Goal: Task Accomplishment & Management: Manage account settings

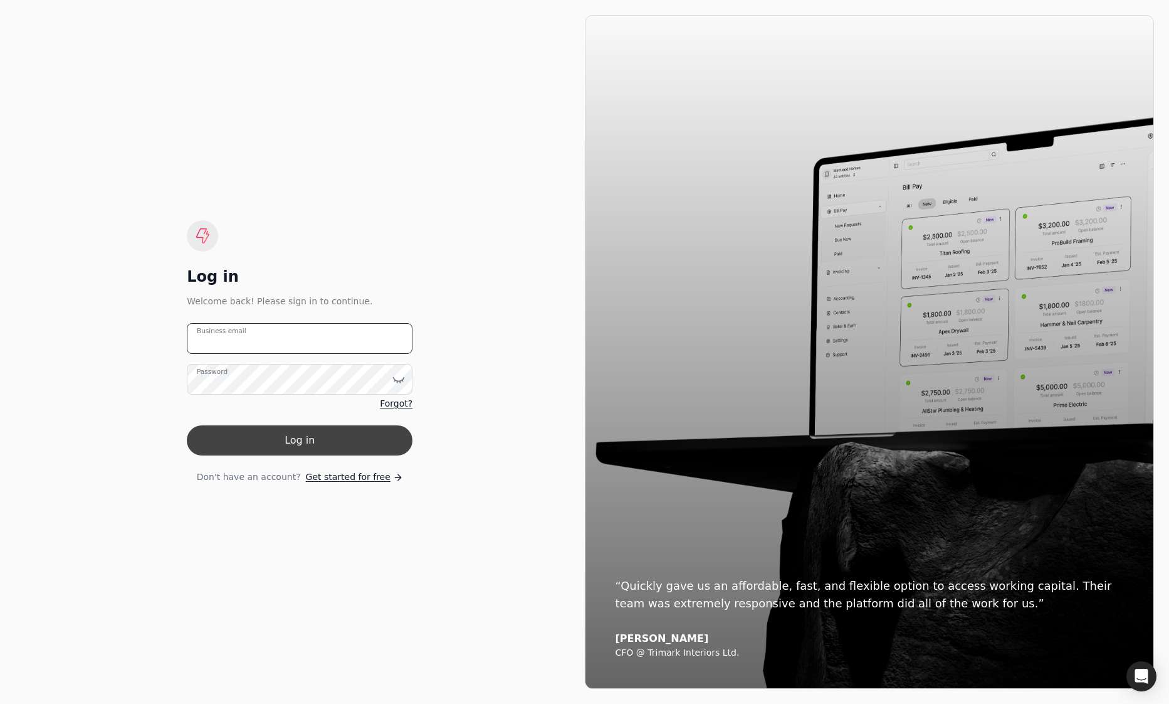
type email "[EMAIL_ADDRESS][DOMAIN_NAME]"
click at [318, 431] on button "Log in" at bounding box center [300, 440] width 226 height 30
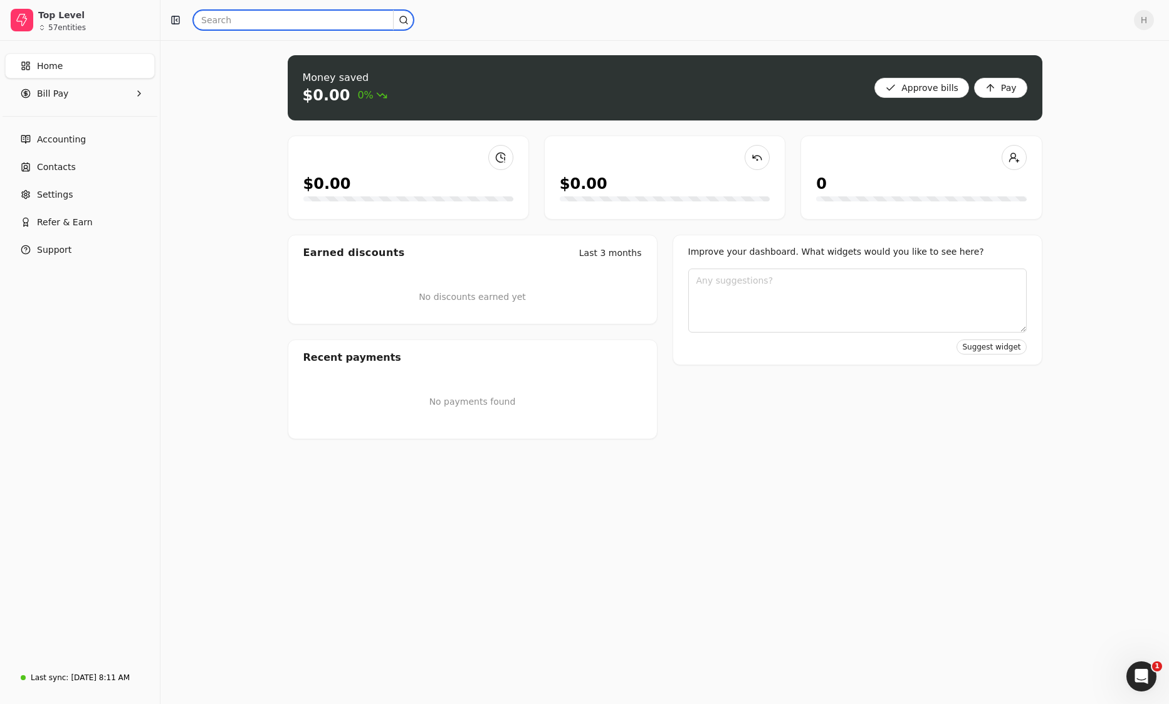
click at [222, 23] on input "text" at bounding box center [303, 20] width 221 height 20
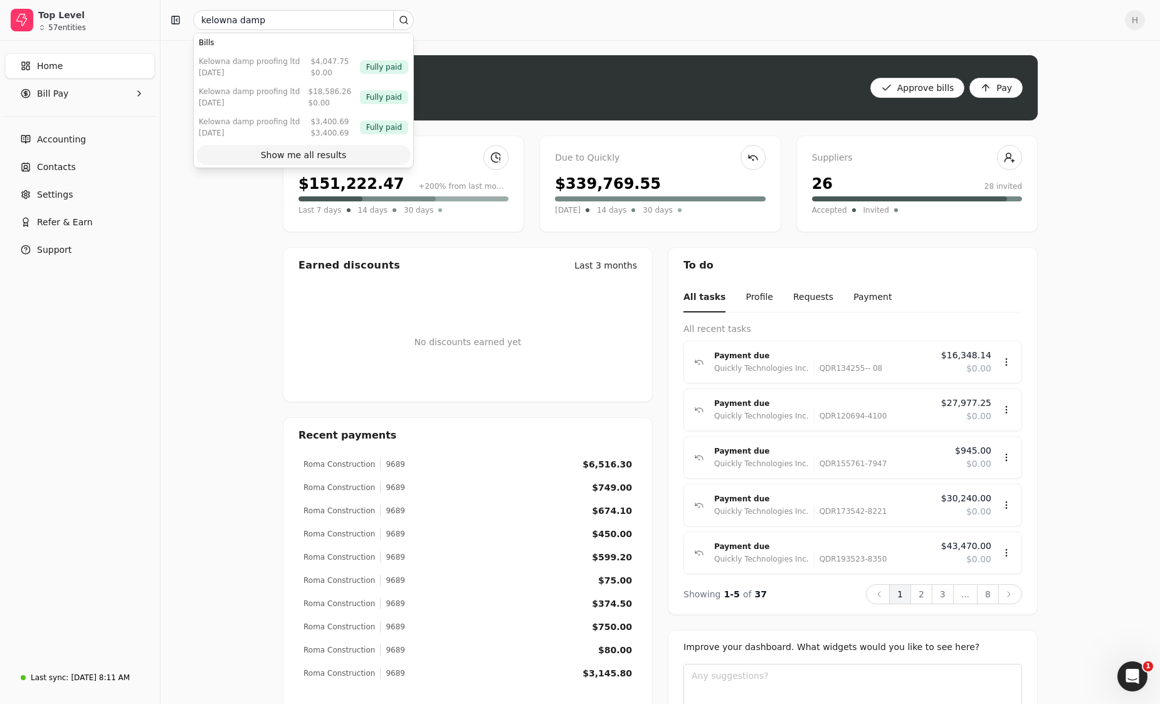
click at [330, 156] on div "Show me all results" at bounding box center [304, 155] width 86 height 13
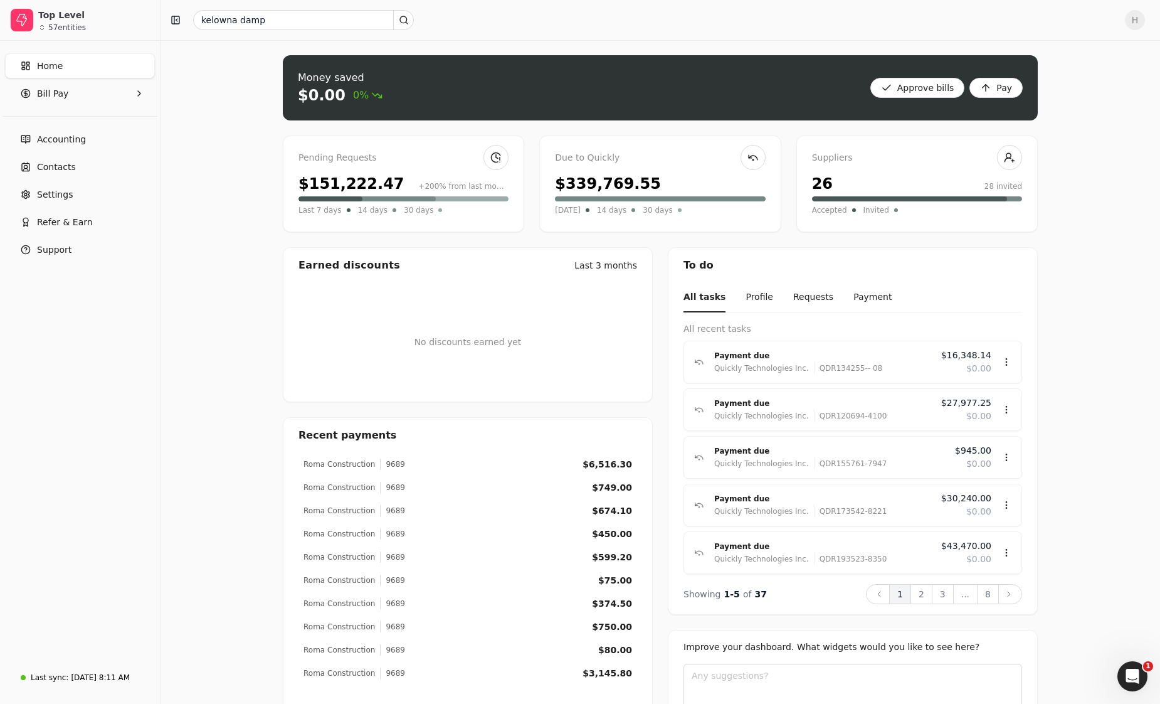
click at [406, 18] on circle at bounding box center [403, 19] width 7 height 7
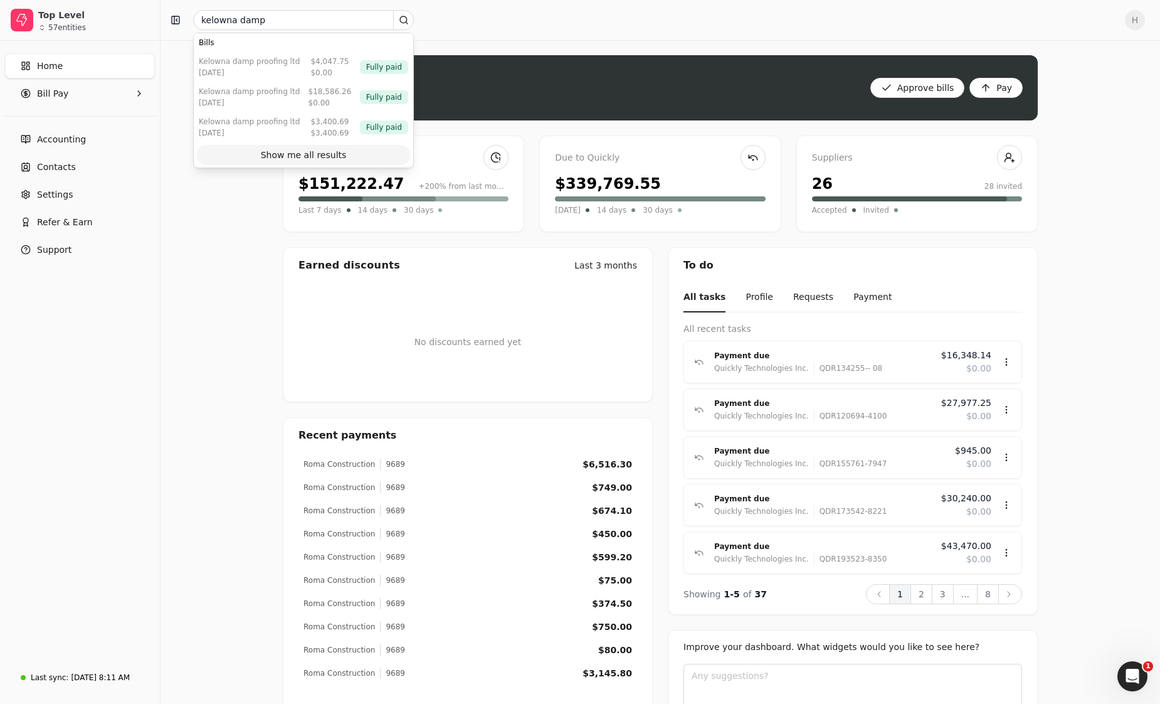
click at [330, 157] on div "Show me all results" at bounding box center [304, 155] width 86 height 13
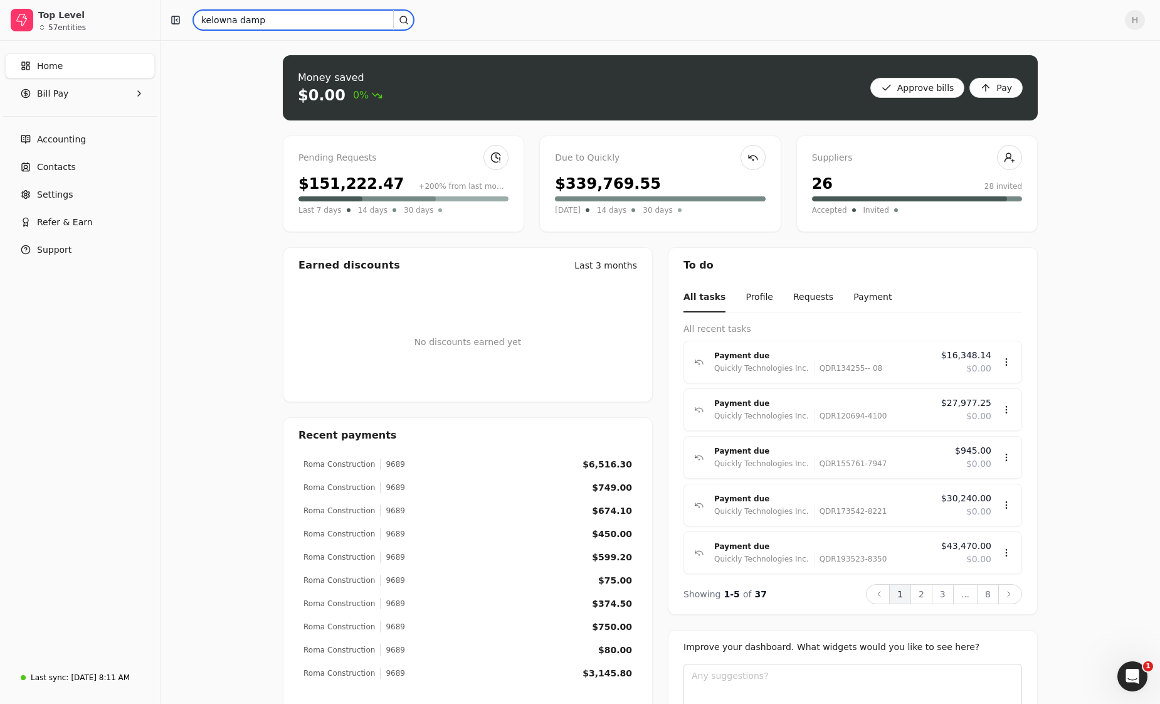
click at [279, 25] on input "kelowna damp" at bounding box center [303, 20] width 221 height 20
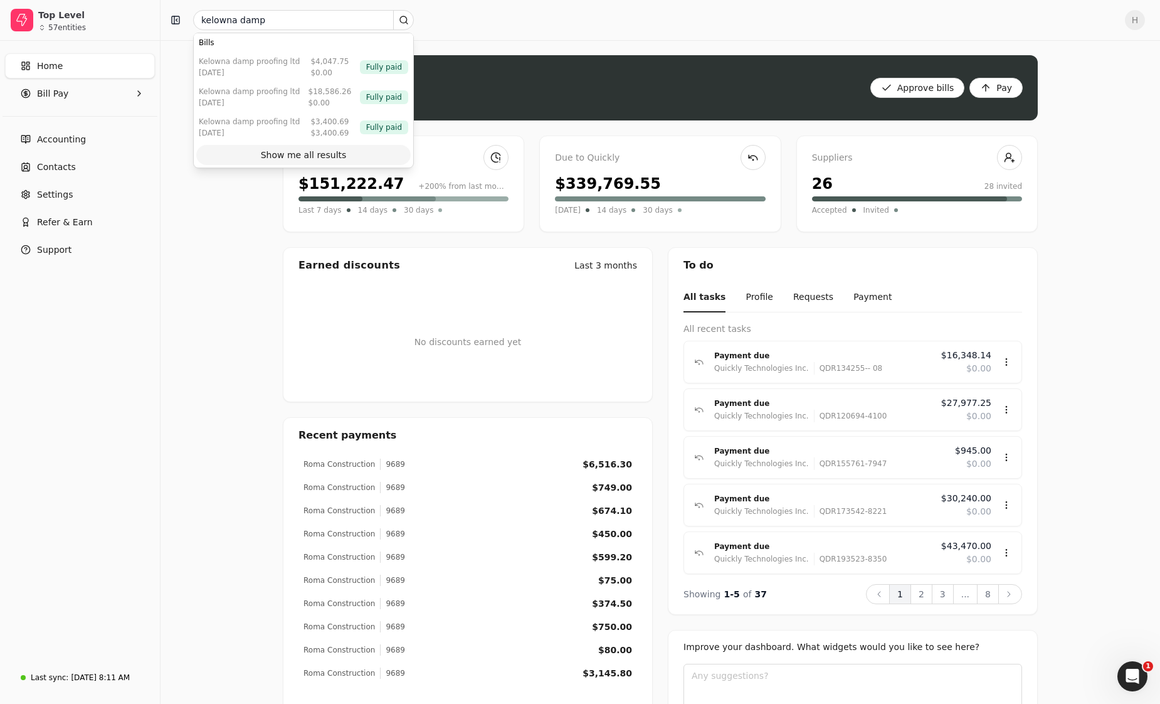
click at [317, 157] on div "Show me all results" at bounding box center [304, 155] width 86 height 13
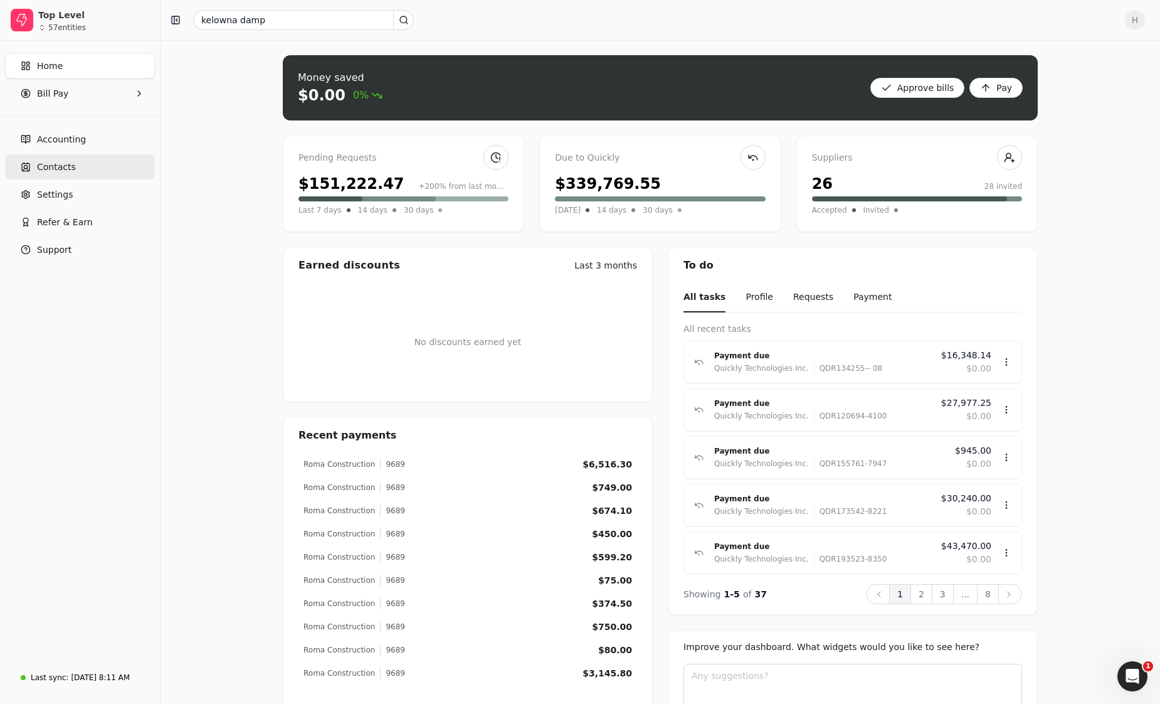
click at [66, 177] on link "Contacts" at bounding box center [80, 166] width 150 height 25
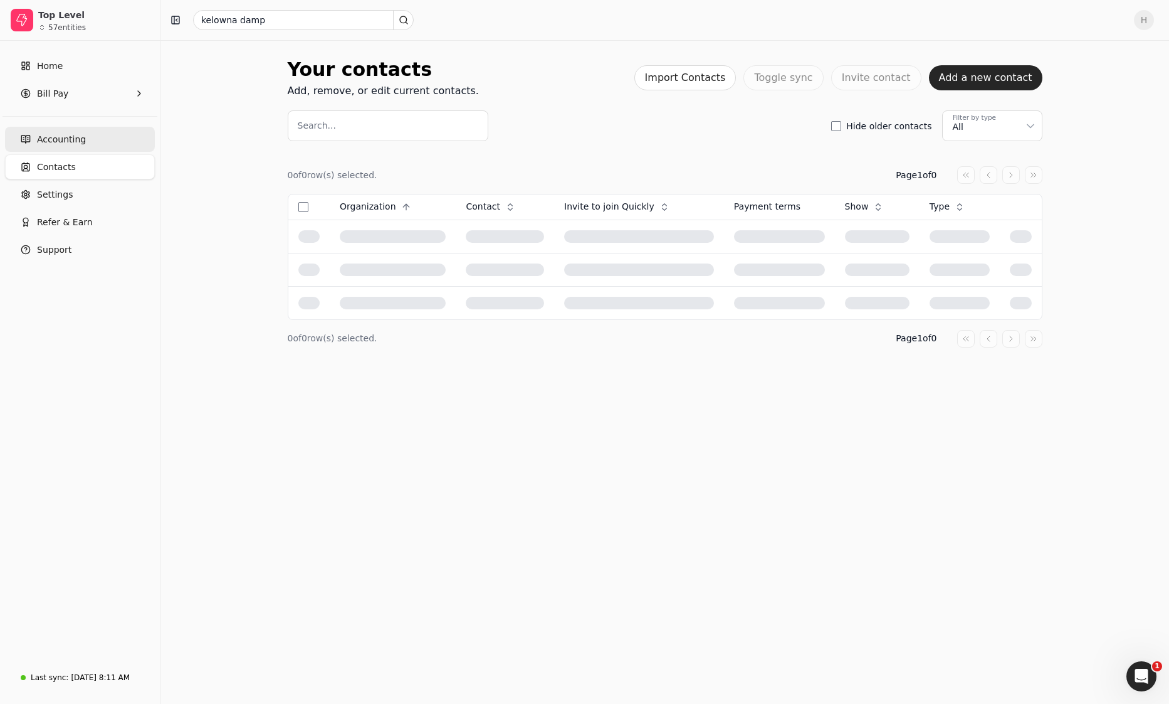
click at [82, 140] on link "Accounting" at bounding box center [80, 139] width 150 height 25
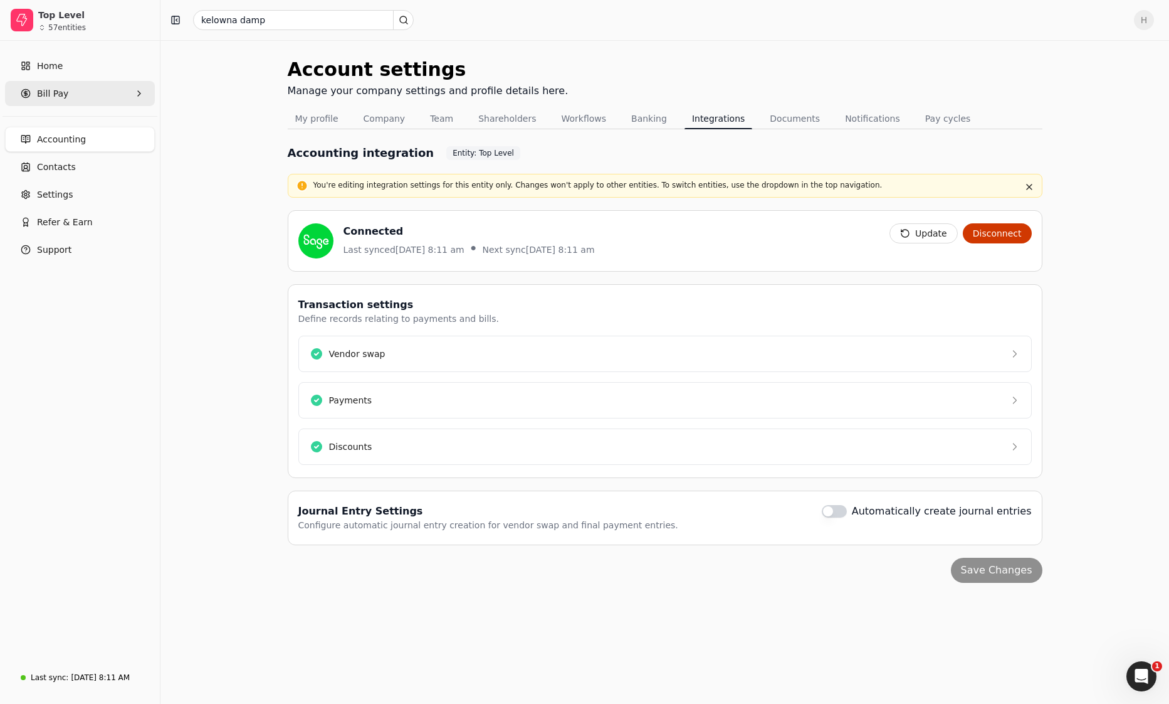
click at [61, 90] on span "Bill Pay" at bounding box center [52, 93] width 31 height 13
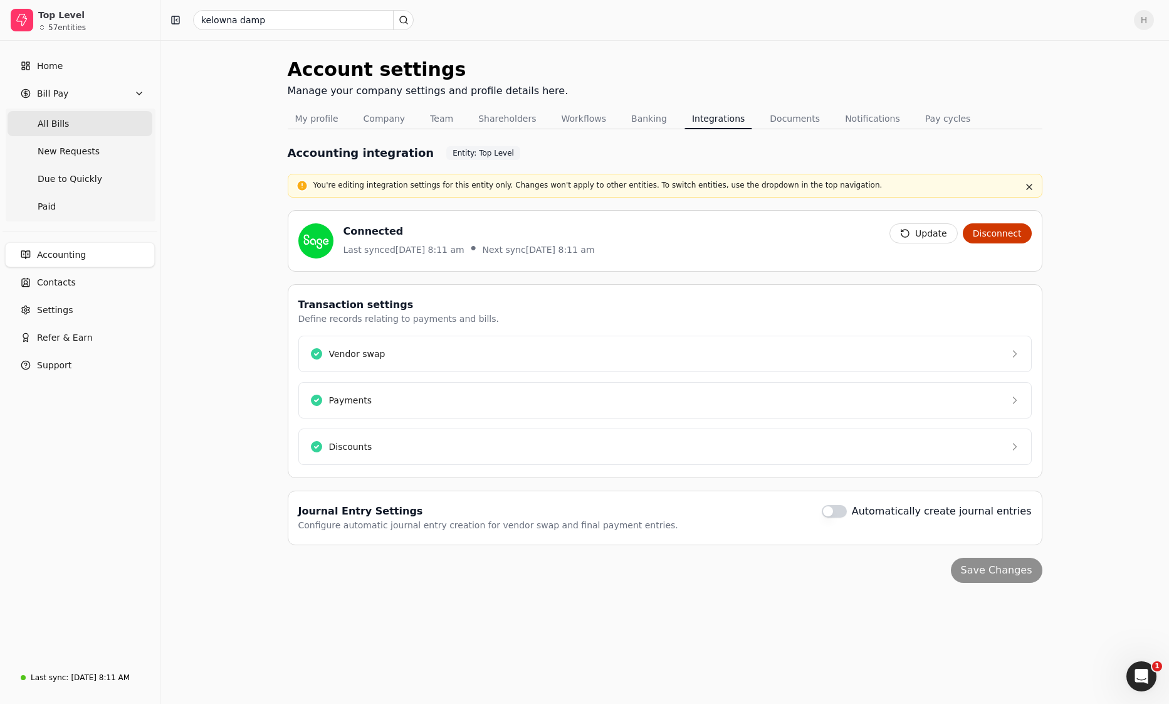
click at [95, 120] on Bills "All Bills" at bounding box center [80, 123] width 145 height 25
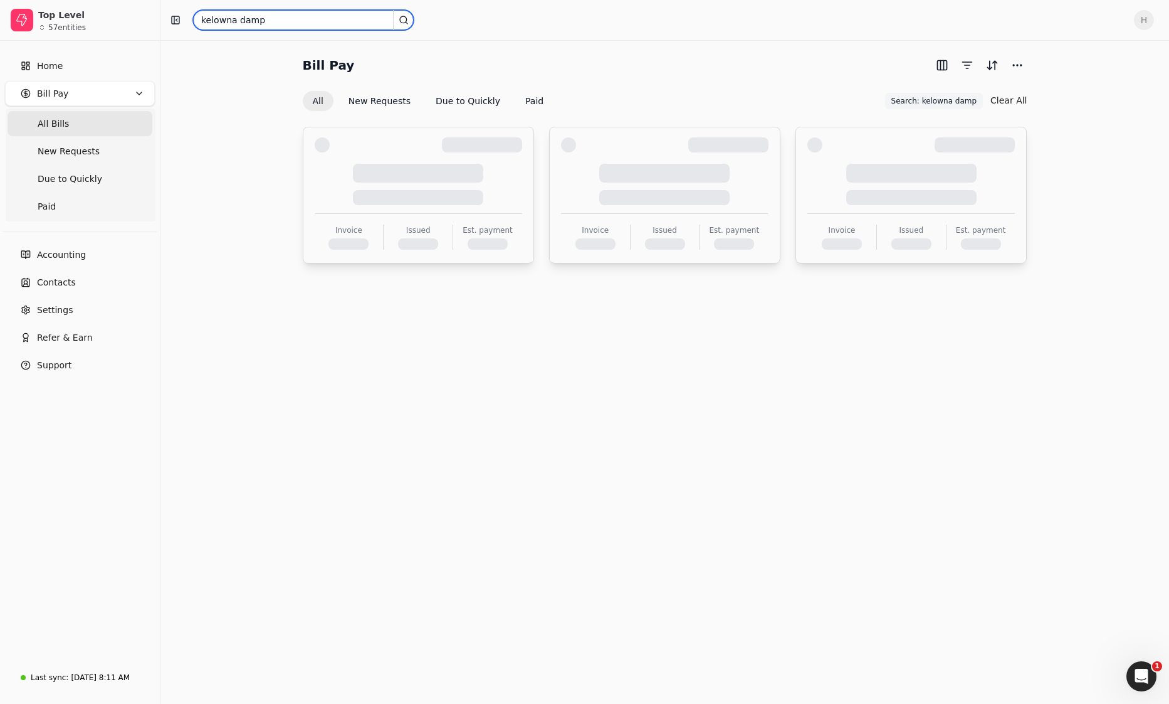
click at [298, 26] on input "kelowna damp" at bounding box center [303, 20] width 221 height 20
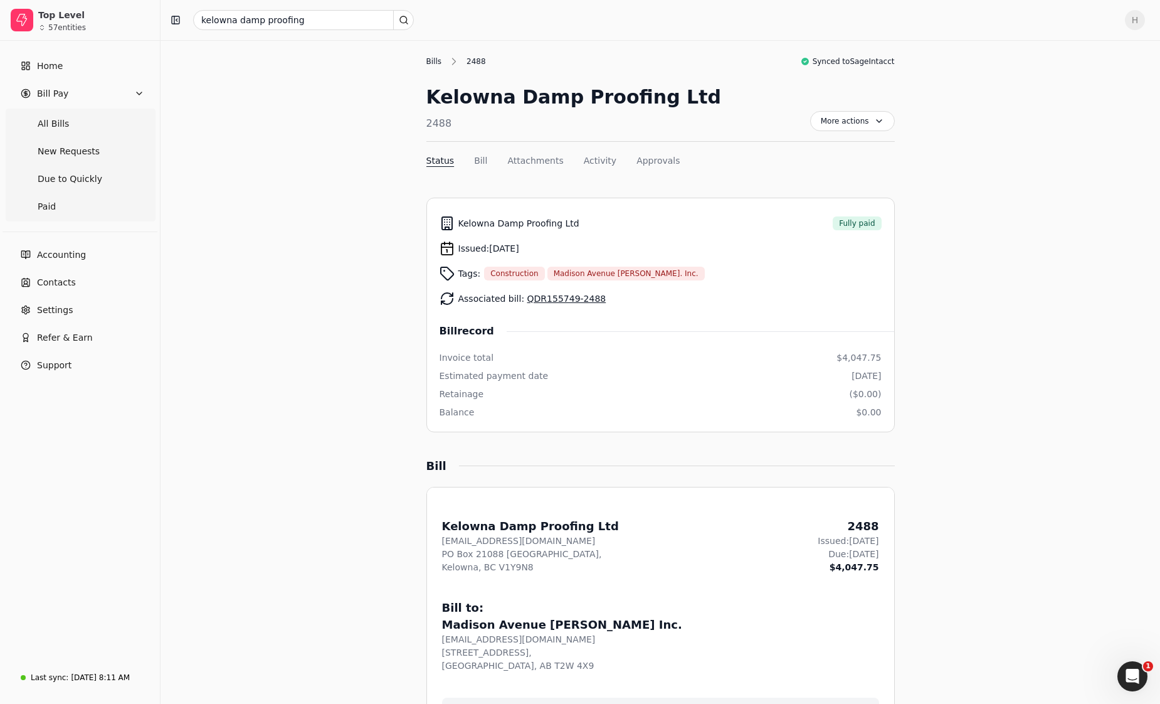
click at [428, 59] on div "Bills" at bounding box center [437, 61] width 22 height 11
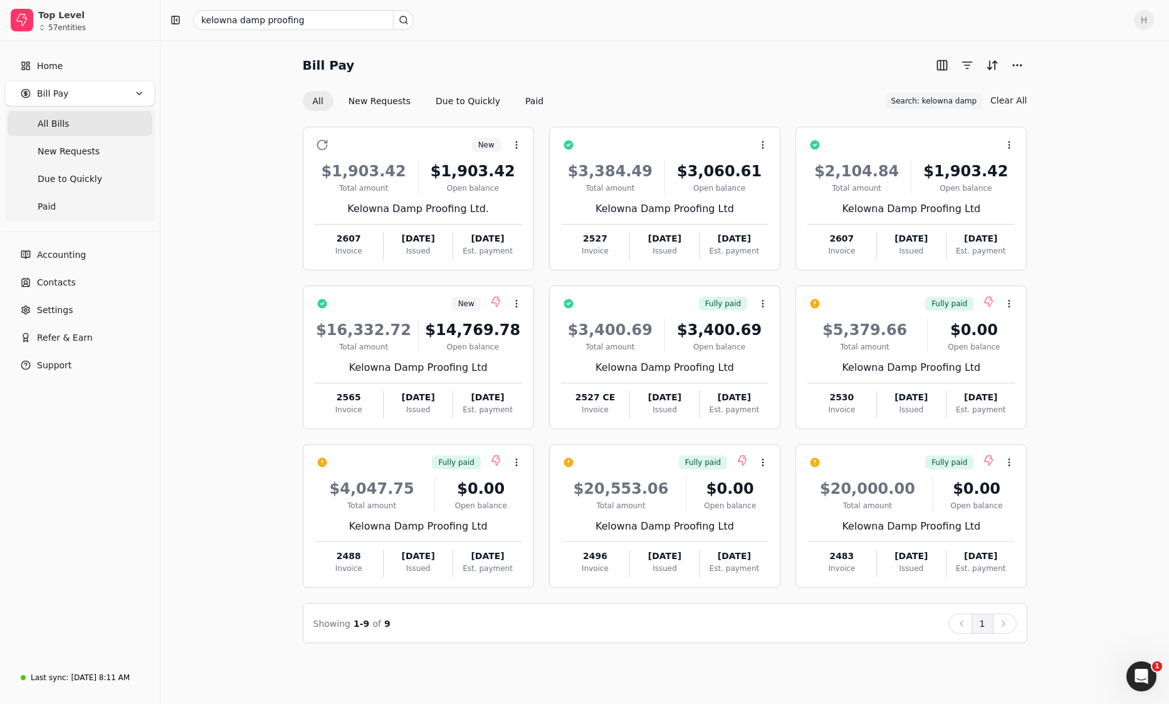
click at [869, 597] on div "New Context Menu Button $1,903.42 Total amount $1,903.42 Open balance Kelowna D…" at bounding box center [665, 377] width 725 height 531
click at [1061, 425] on div "Bill Pay All New Requests Due to Quickly Paid Search: kelowna damp Search: kelo…" at bounding box center [665, 349] width 979 height 588
click at [1137, 297] on div "Bill Pay All New Requests Due to Quickly Paid Search: kelowna damp Search: kelo…" at bounding box center [665, 349] width 979 height 588
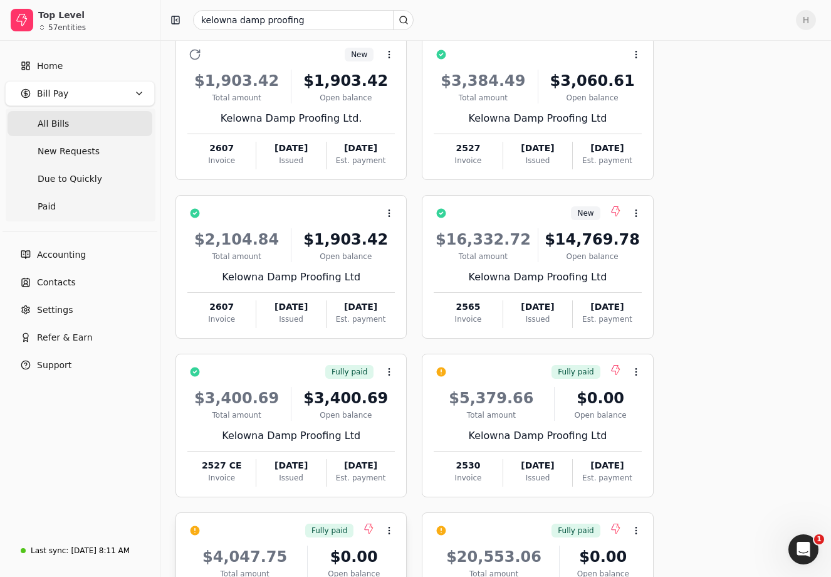
scroll to position [22, 0]
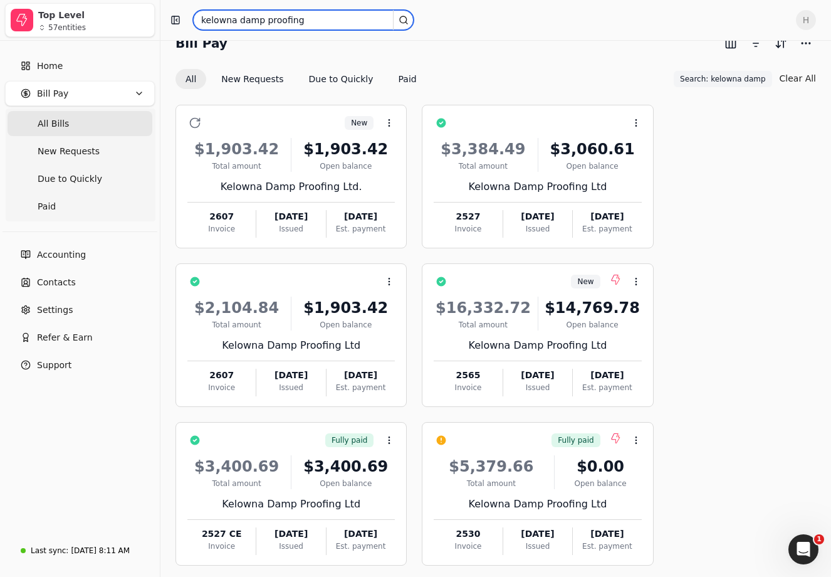
drag, startPoint x: 325, startPoint y: 14, endPoint x: 87, endPoint y: 25, distance: 238.5
click at [87, 25] on div "Top Level 57 entities Home Bill Pay All Bills New Requests Due to Quickly Paid …" at bounding box center [415, 465] width 831 height 975
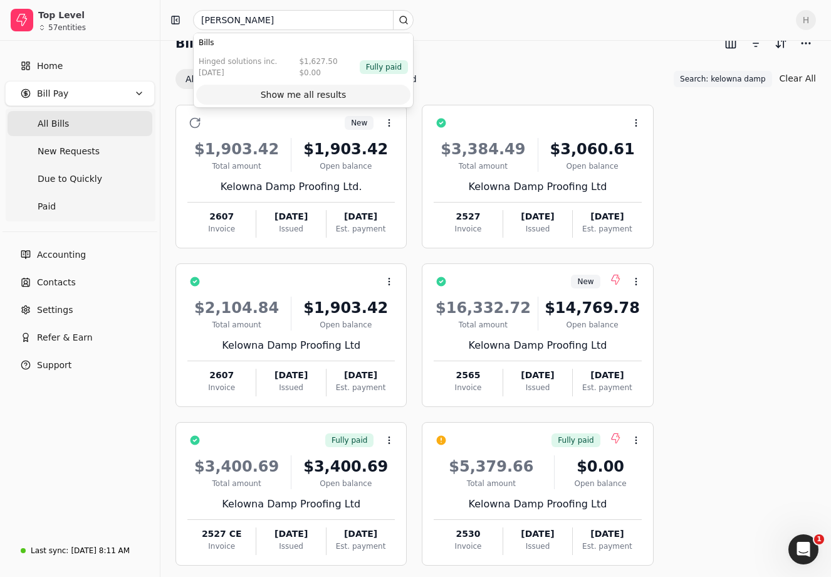
click at [292, 96] on div "Show me all results" at bounding box center [304, 94] width 86 height 13
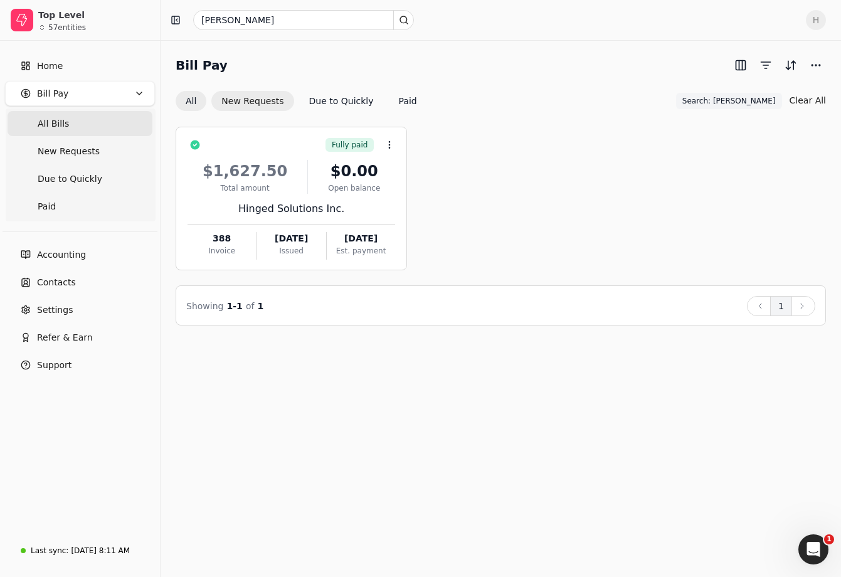
click at [258, 103] on button "New Requests" at bounding box center [252, 101] width 82 height 20
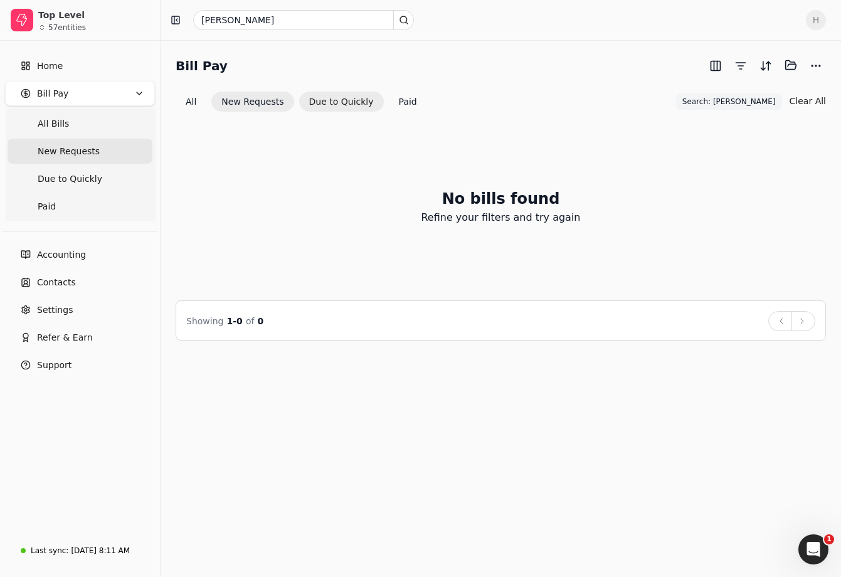
click at [328, 97] on button "Due to Quickly" at bounding box center [341, 102] width 85 height 20
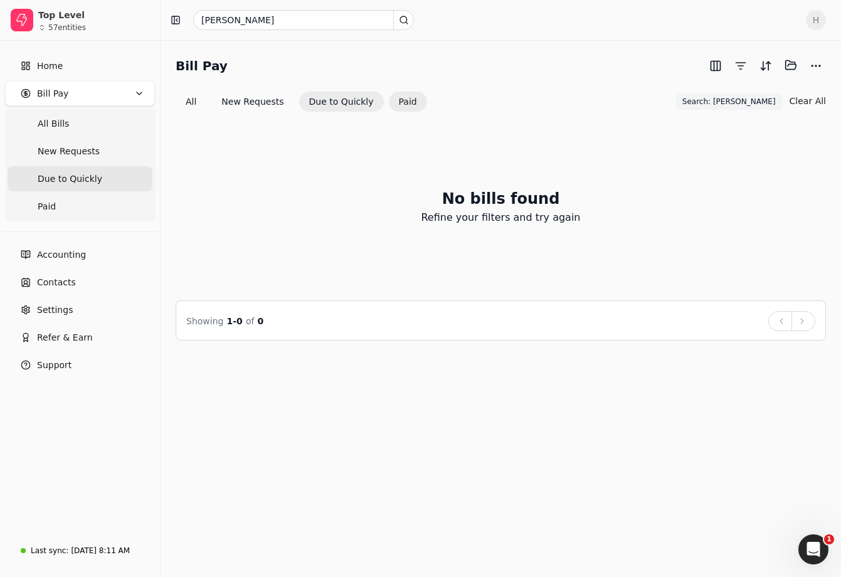
click at [389, 100] on button "Paid" at bounding box center [408, 102] width 38 height 20
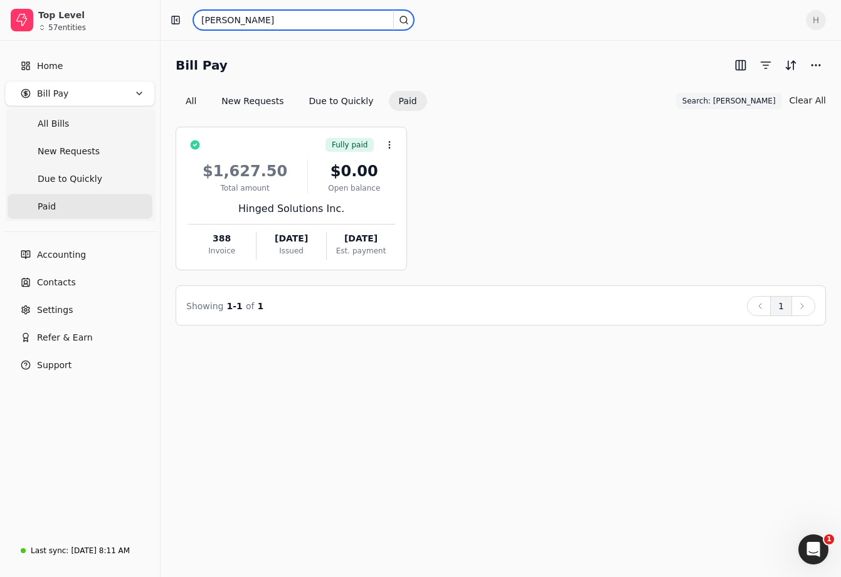
click at [251, 19] on input "[PERSON_NAME]" at bounding box center [303, 20] width 221 height 20
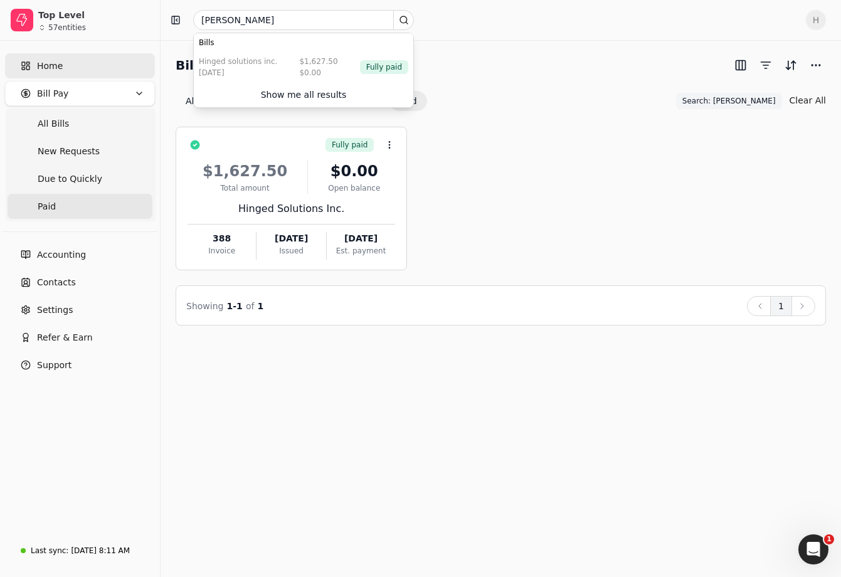
click at [75, 66] on link "Home" at bounding box center [80, 65] width 150 height 25
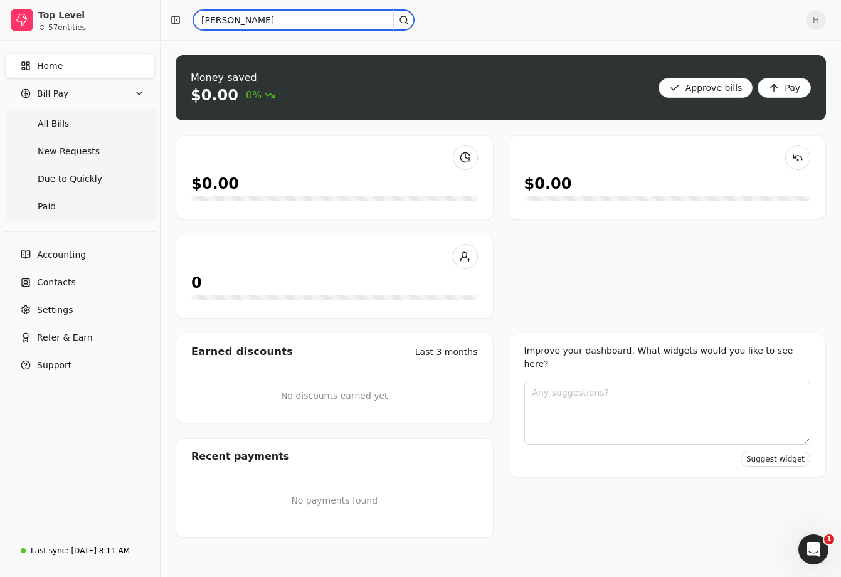
click at [270, 16] on input "[PERSON_NAME]" at bounding box center [303, 20] width 221 height 20
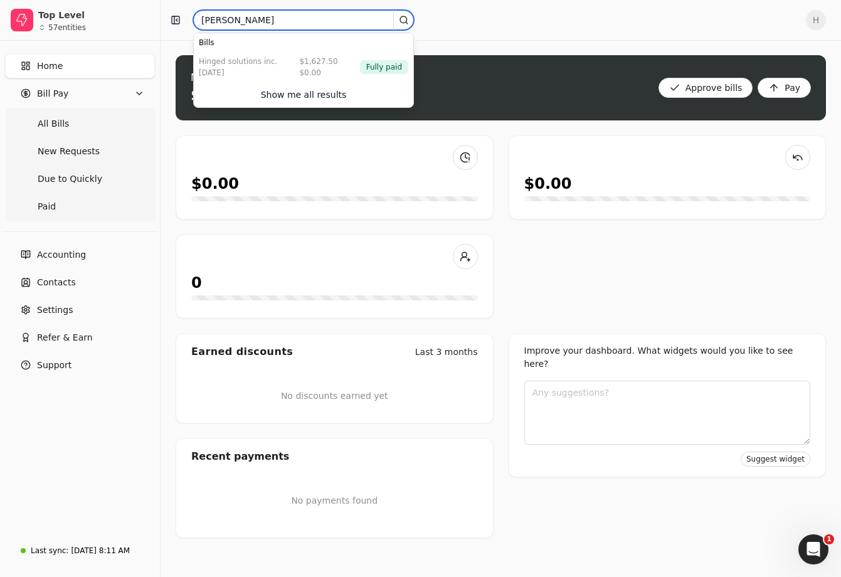
click at [270, 16] on input "[PERSON_NAME]" at bounding box center [303, 20] width 221 height 20
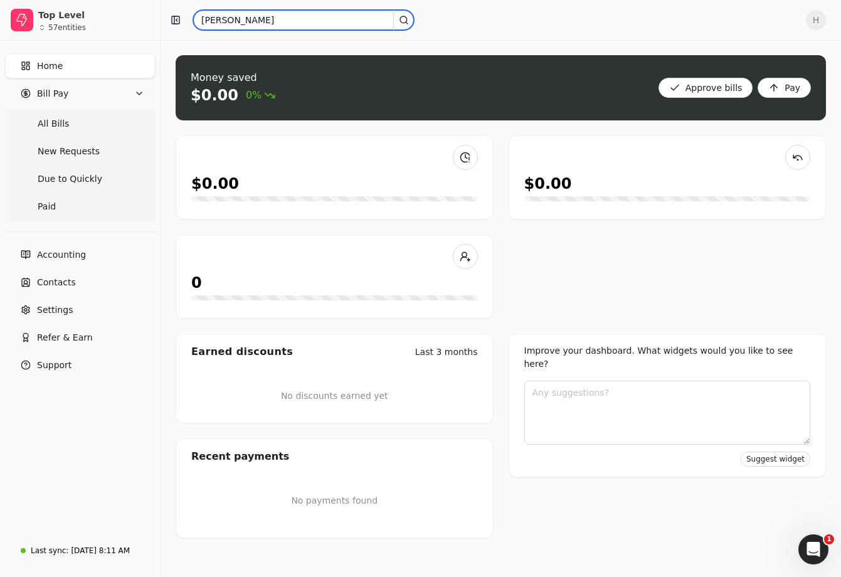
click at [270, 16] on input "[PERSON_NAME]" at bounding box center [303, 20] width 221 height 20
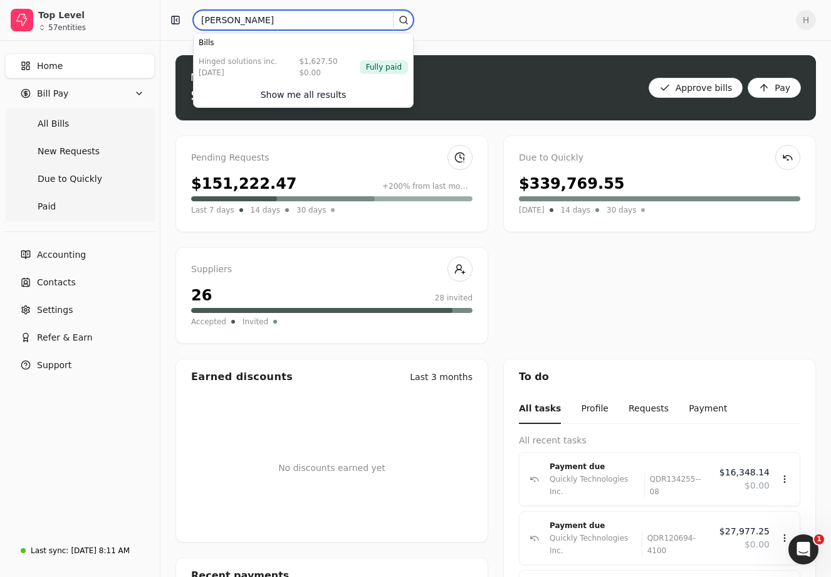
type input "[PERSON_NAME]"
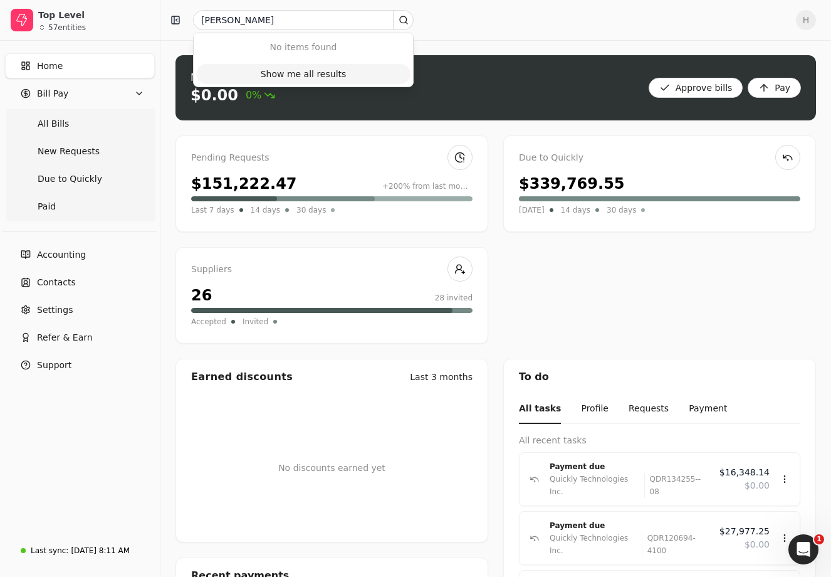
click at [302, 79] on div "Show me all results" at bounding box center [304, 74] width 86 height 13
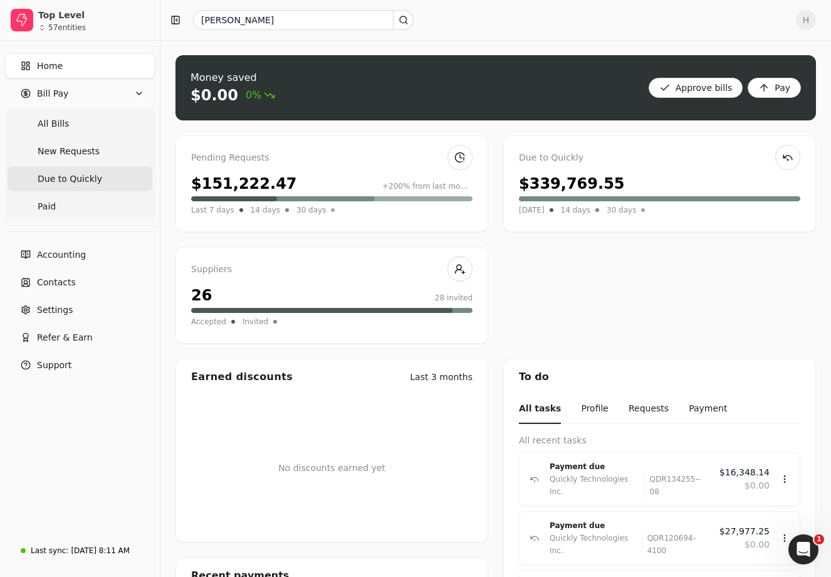
click at [56, 187] on Quickly "Due to Quickly" at bounding box center [80, 178] width 145 height 25
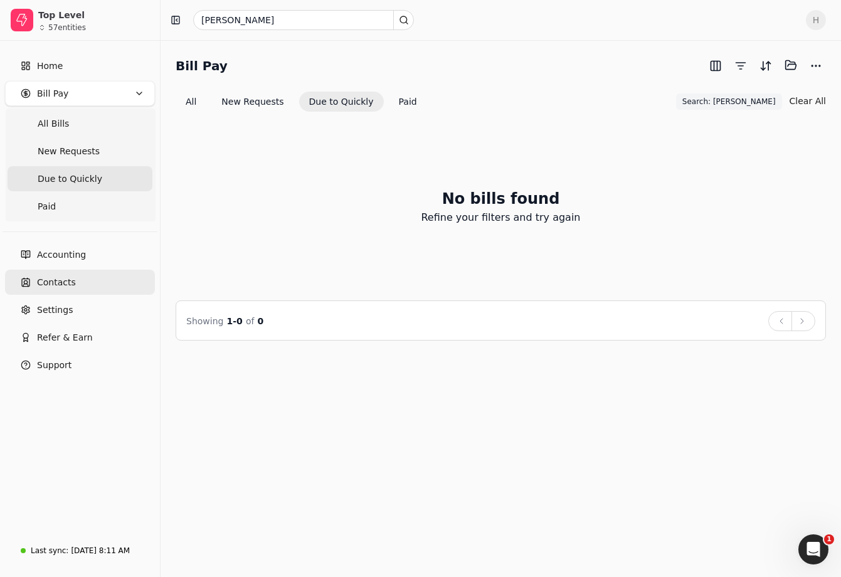
click at [66, 278] on span "Contacts" at bounding box center [56, 282] width 39 height 13
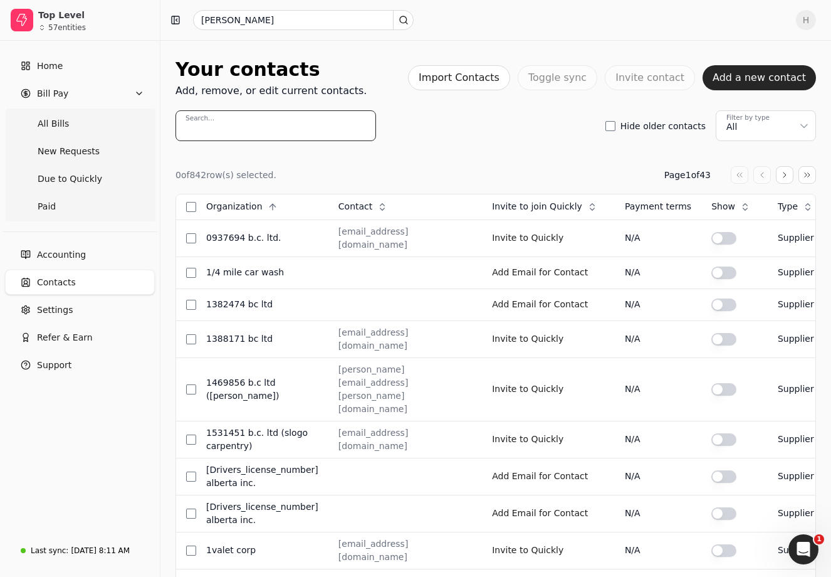
click at [258, 125] on input "Search..." at bounding box center [276, 125] width 201 height 31
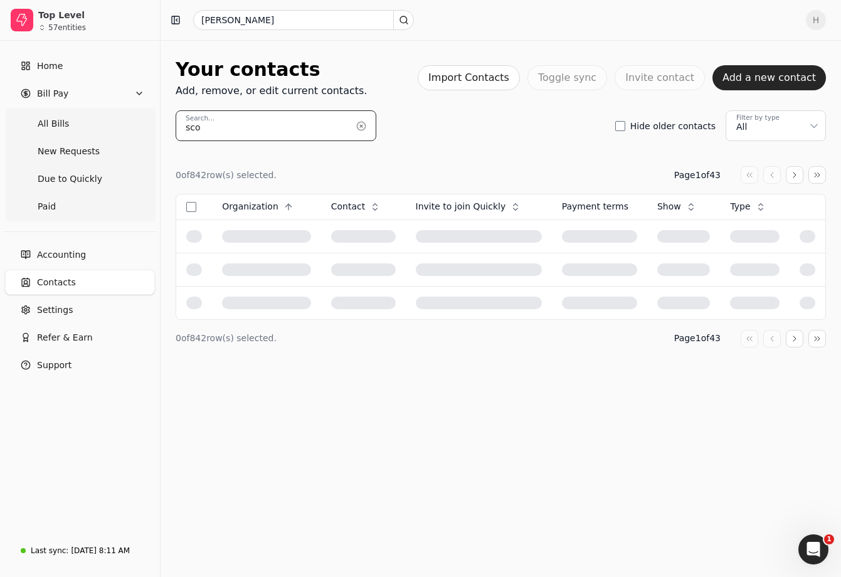
click at [261, 130] on input "sco" at bounding box center [276, 125] width 201 height 31
type input "[PERSON_NAME]"
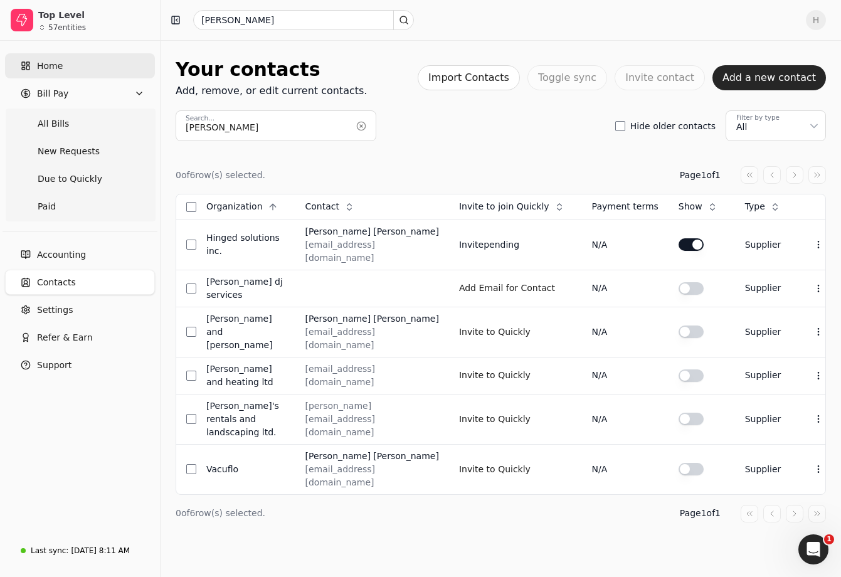
click at [39, 66] on span "Home" at bounding box center [50, 66] width 26 height 13
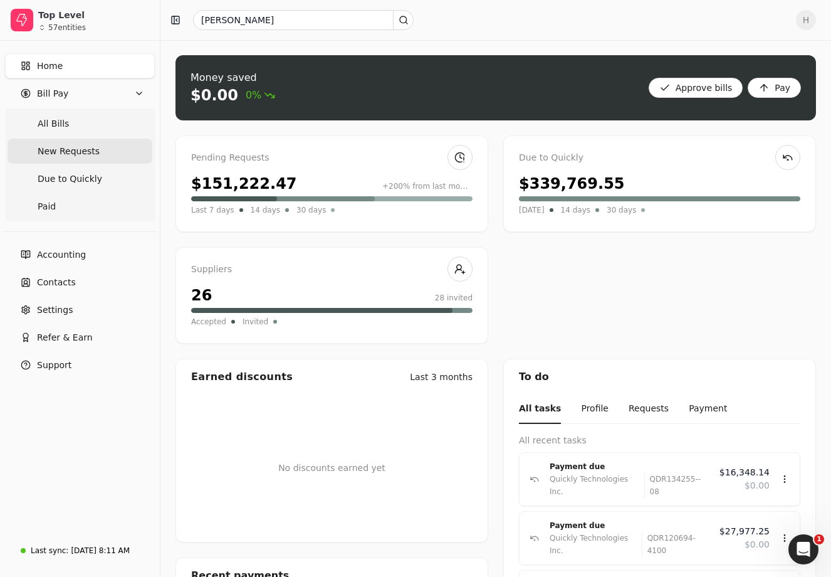
click at [102, 150] on Requests "New Requests" at bounding box center [80, 151] width 145 height 25
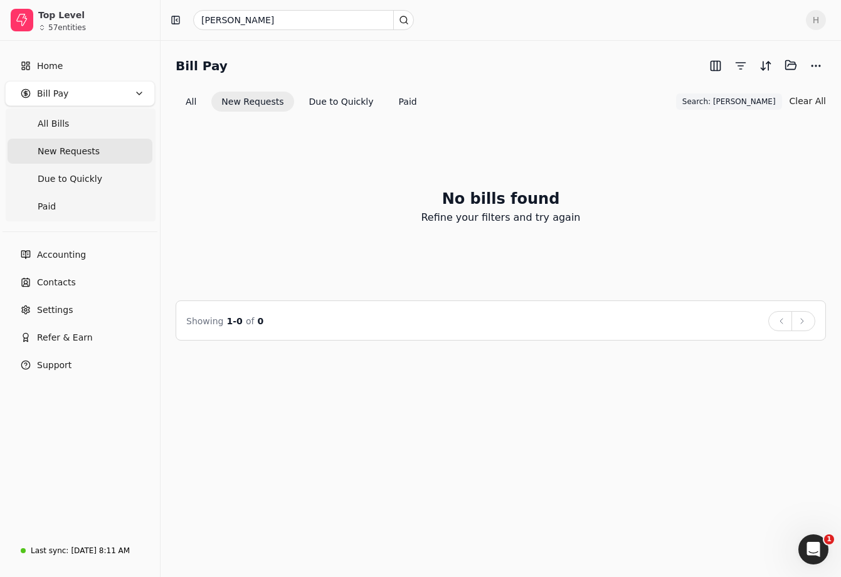
click at [808, 99] on button "Clear All" at bounding box center [807, 101] width 36 height 20
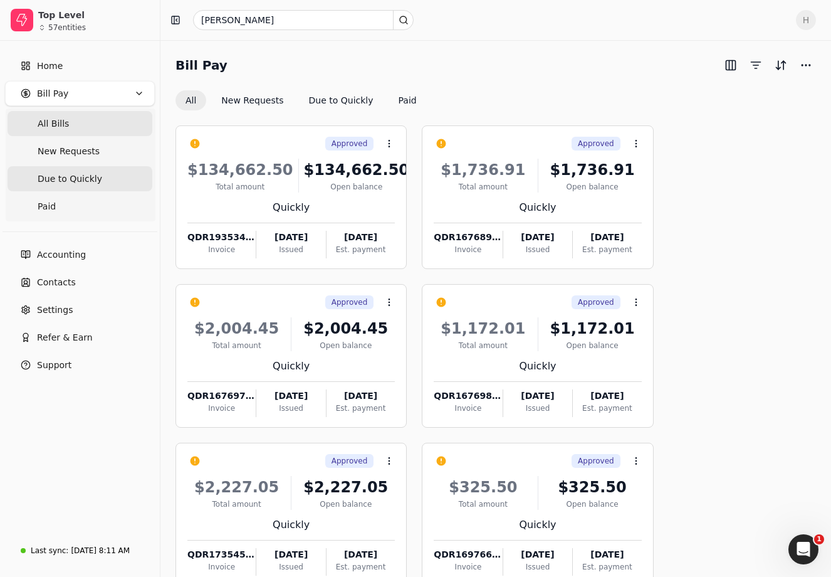
click at [89, 181] on span "Due to Quickly" at bounding box center [70, 178] width 65 height 13
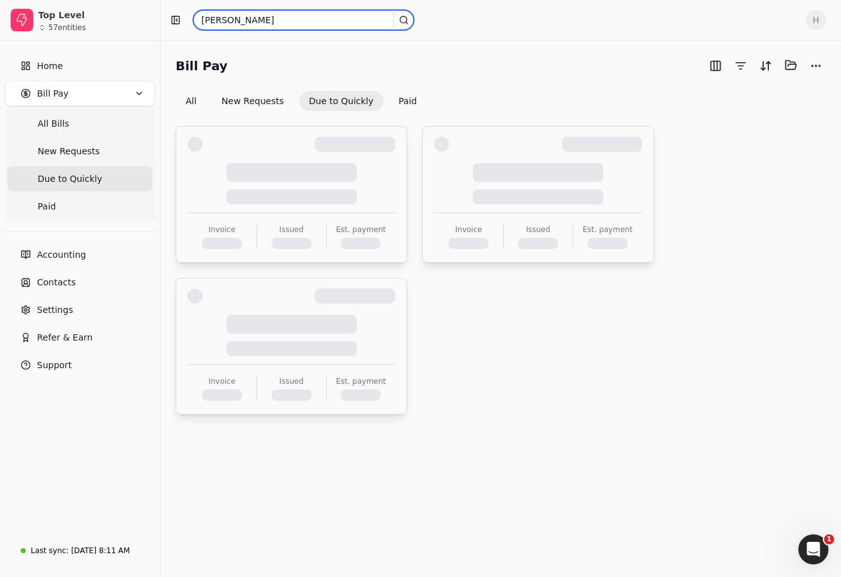
click at [259, 23] on input "[PERSON_NAME]" at bounding box center [303, 20] width 221 height 20
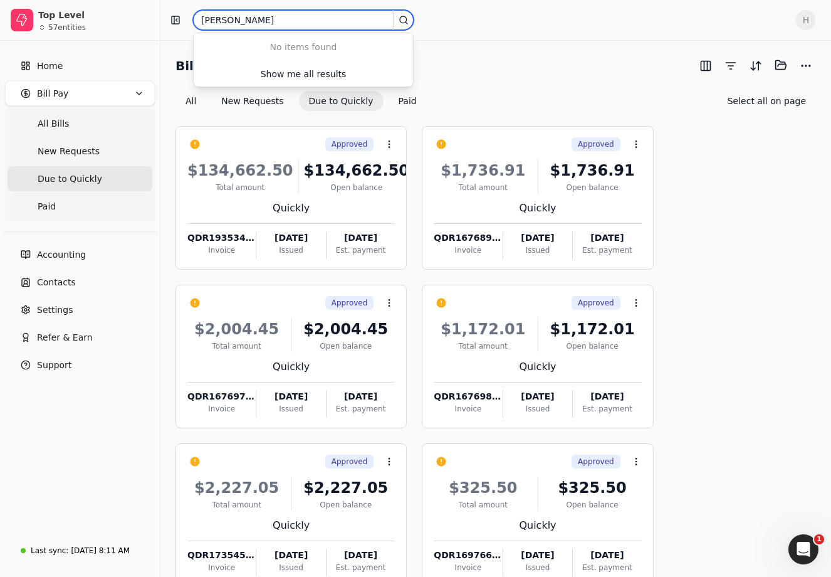
click at [259, 23] on input "[PERSON_NAME]" at bounding box center [303, 20] width 221 height 20
type input "paradigm"
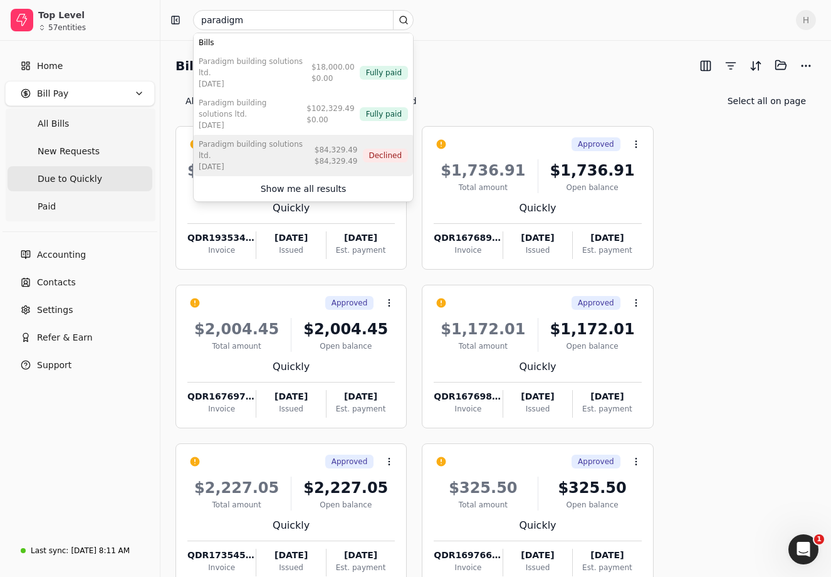
click at [356, 135] on div "Paradigm Building Solutions Ltd. [DATE] $84,329.49 $84,329.49 Declined" at bounding box center [303, 155] width 219 height 41
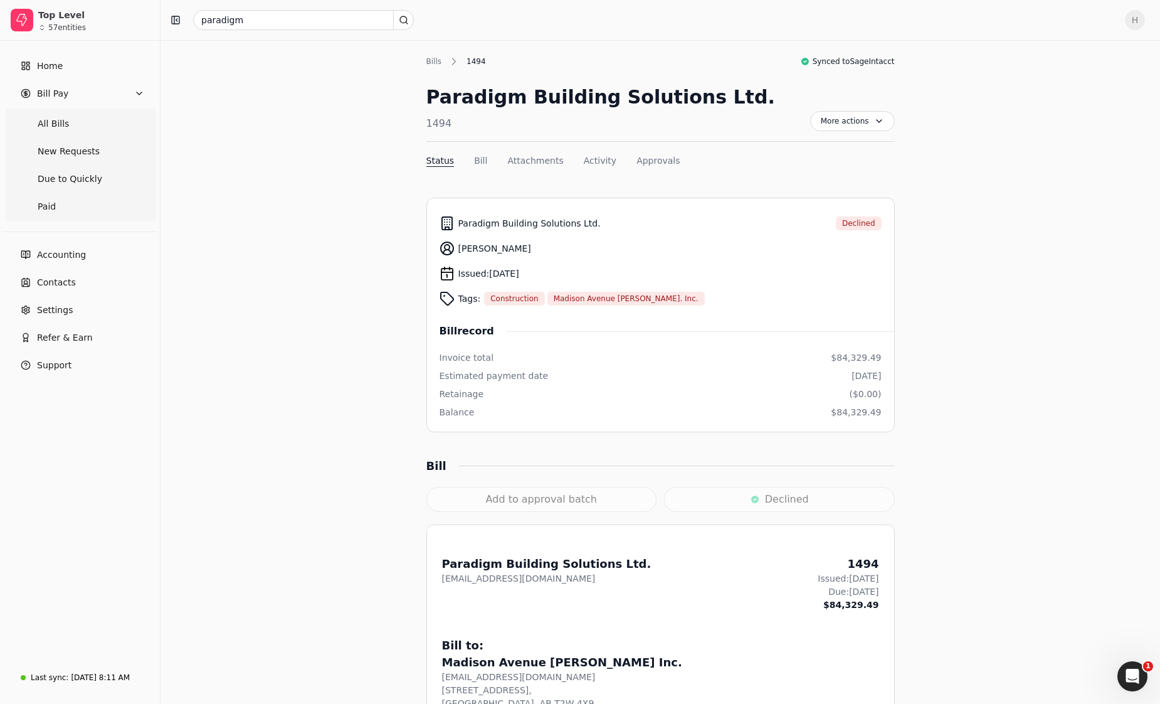
click at [866, 224] on span "Declined" at bounding box center [858, 223] width 33 height 11
click at [863, 123] on span "More actions" at bounding box center [852, 121] width 85 height 20
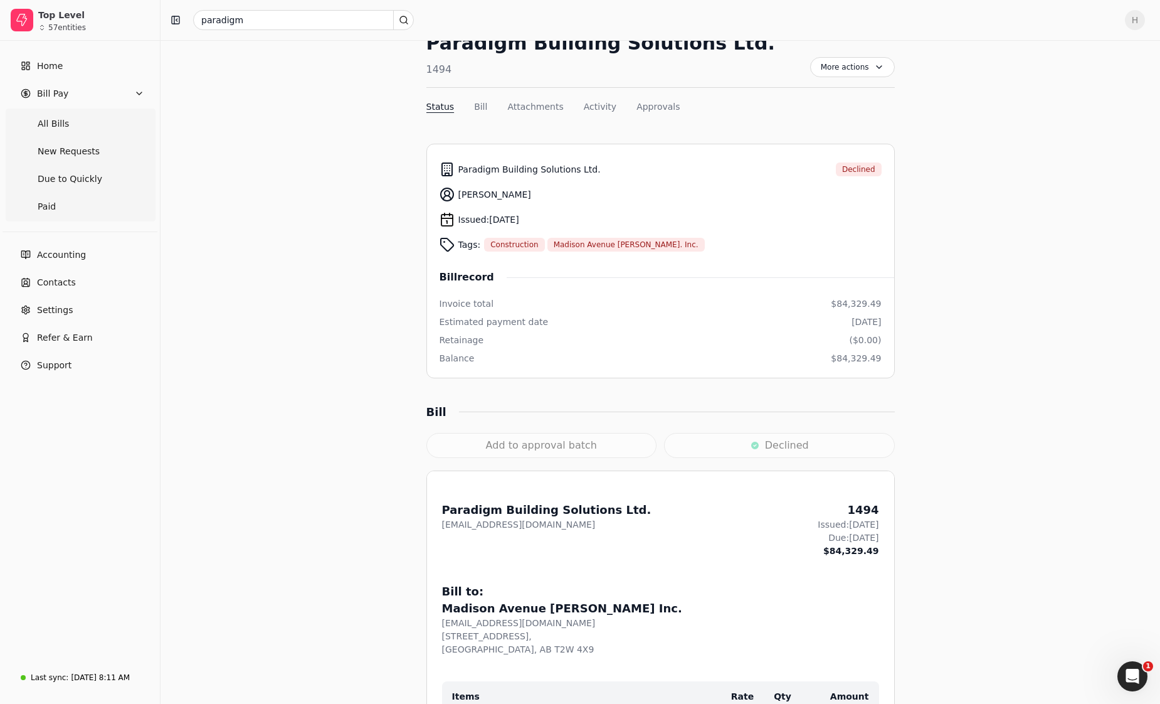
scroll to position [188, 0]
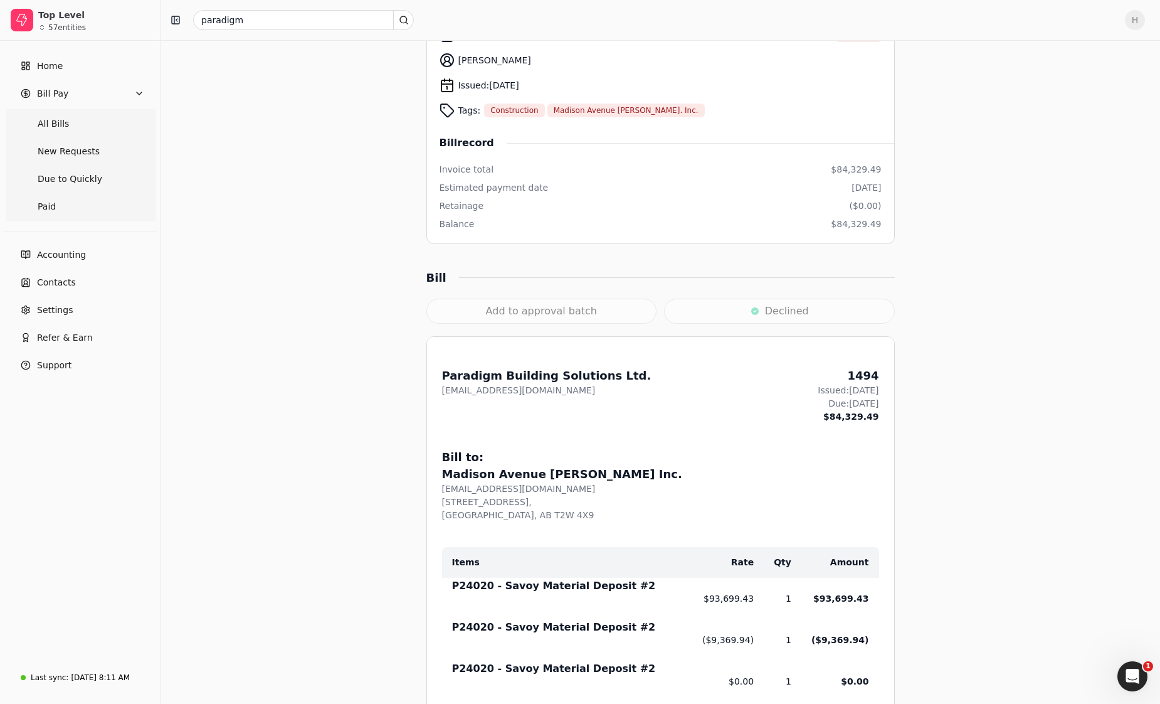
click at [751, 310] on div "Declined" at bounding box center [779, 310] width 231 height 25
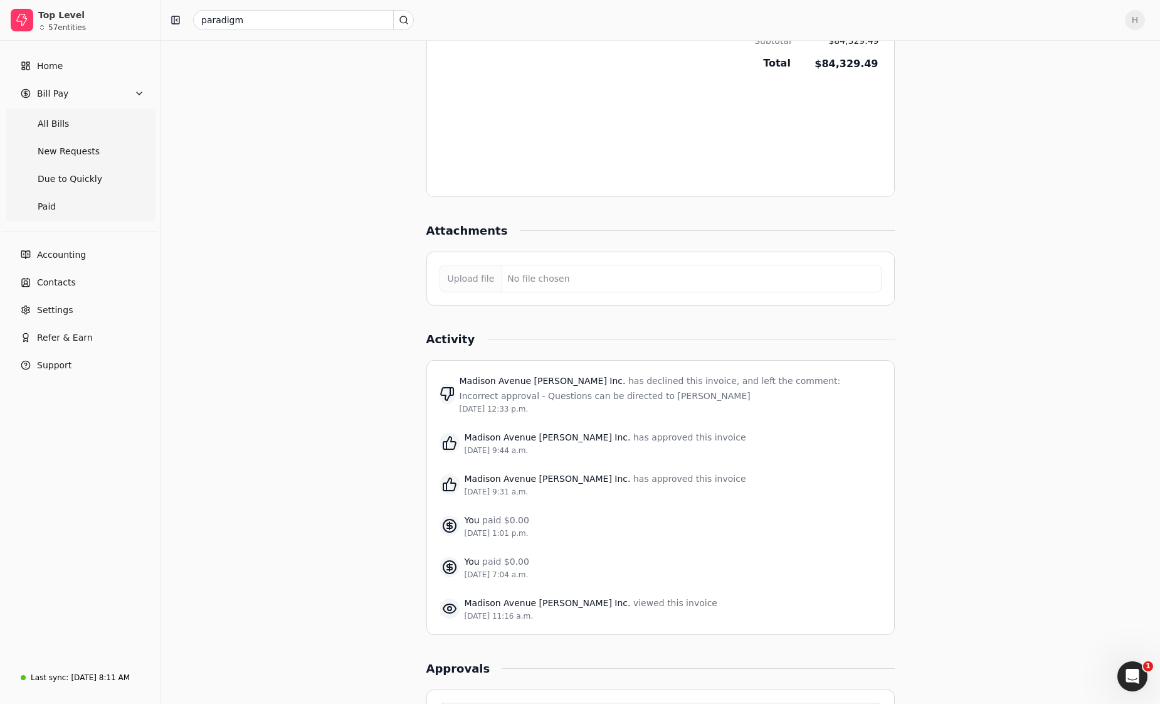
scroll to position [1062, 0]
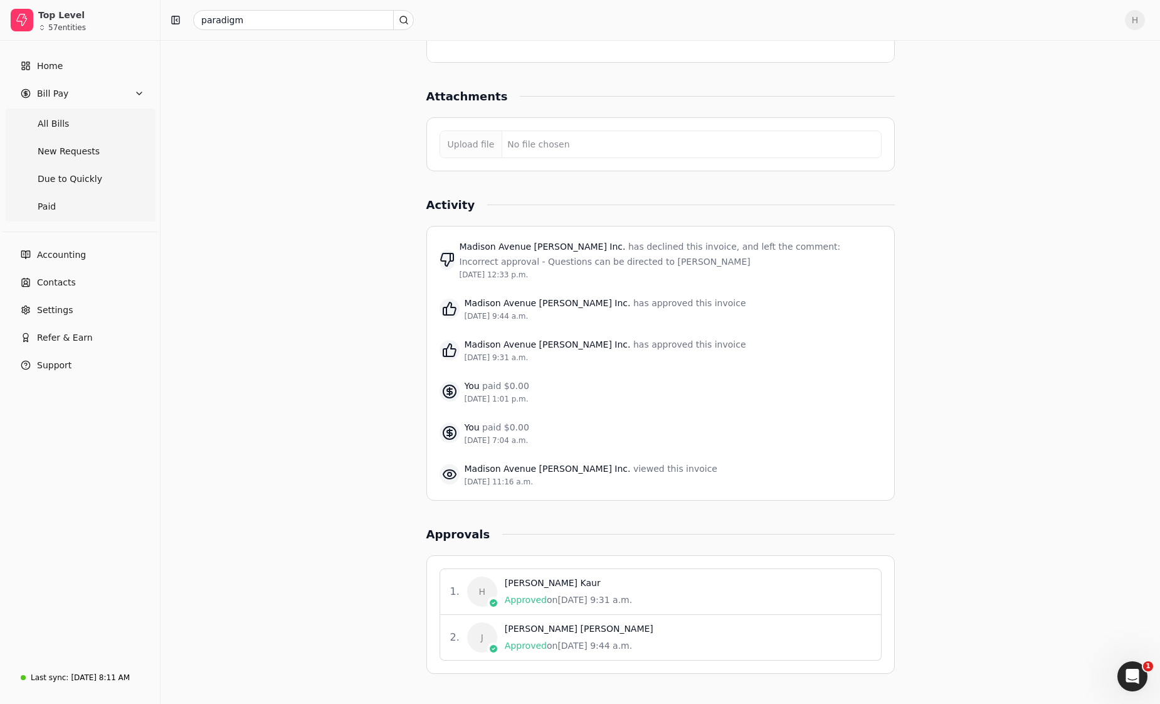
click at [845, 372] on div "You paid $0.00 [DATE] 1:01 p.m." at bounding box center [661, 391] width 442 height 41
click at [521, 599] on span "Approved" at bounding box center [526, 599] width 42 height 10
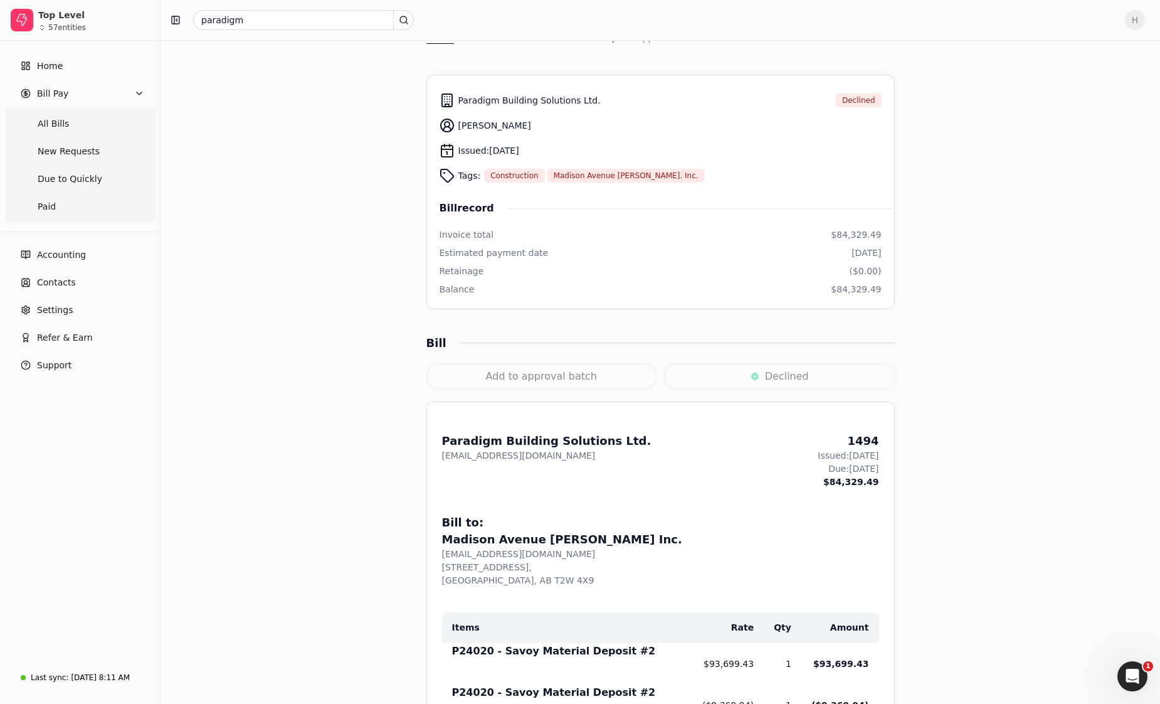
scroll to position [121, 0]
click at [764, 379] on div "Declined" at bounding box center [779, 378] width 231 height 25
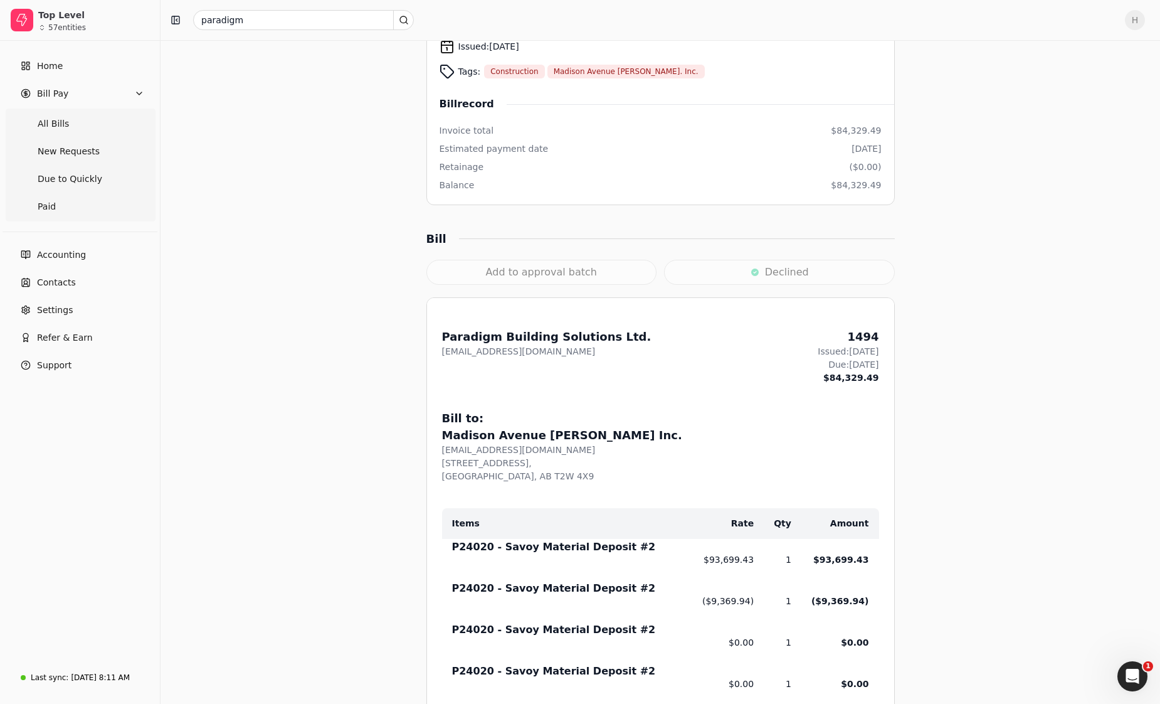
scroll to position [0, 0]
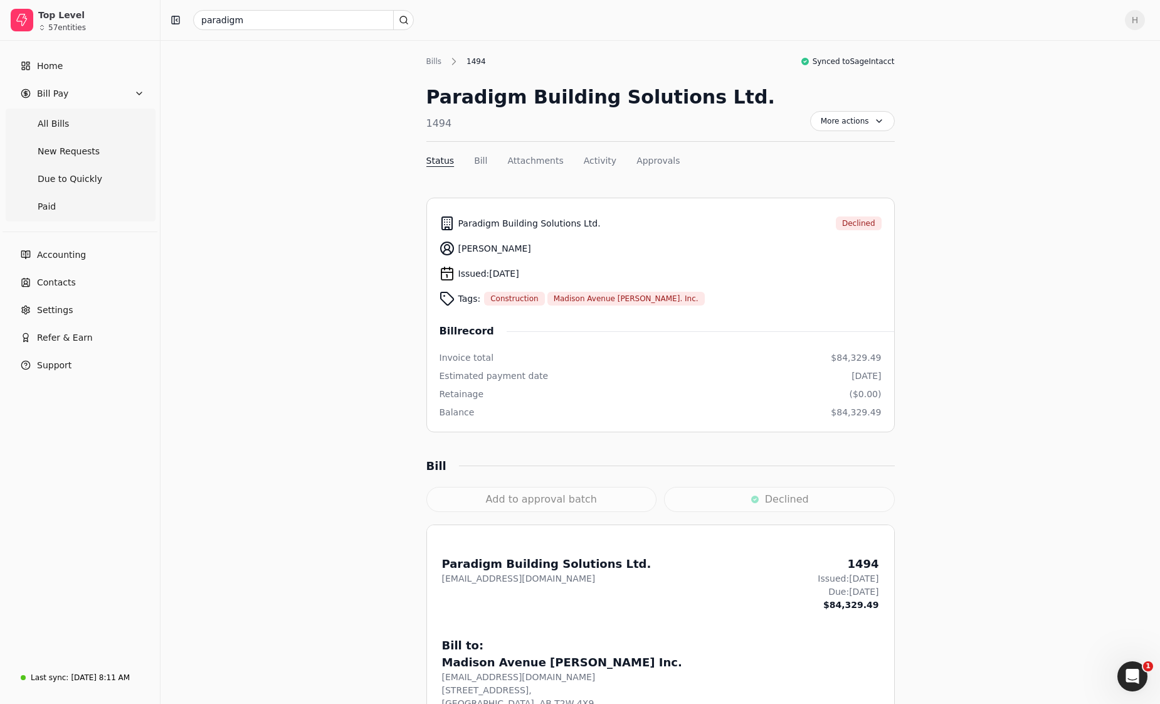
click at [768, 503] on div "Declined" at bounding box center [779, 499] width 231 height 25
